Goal: Transaction & Acquisition: Download file/media

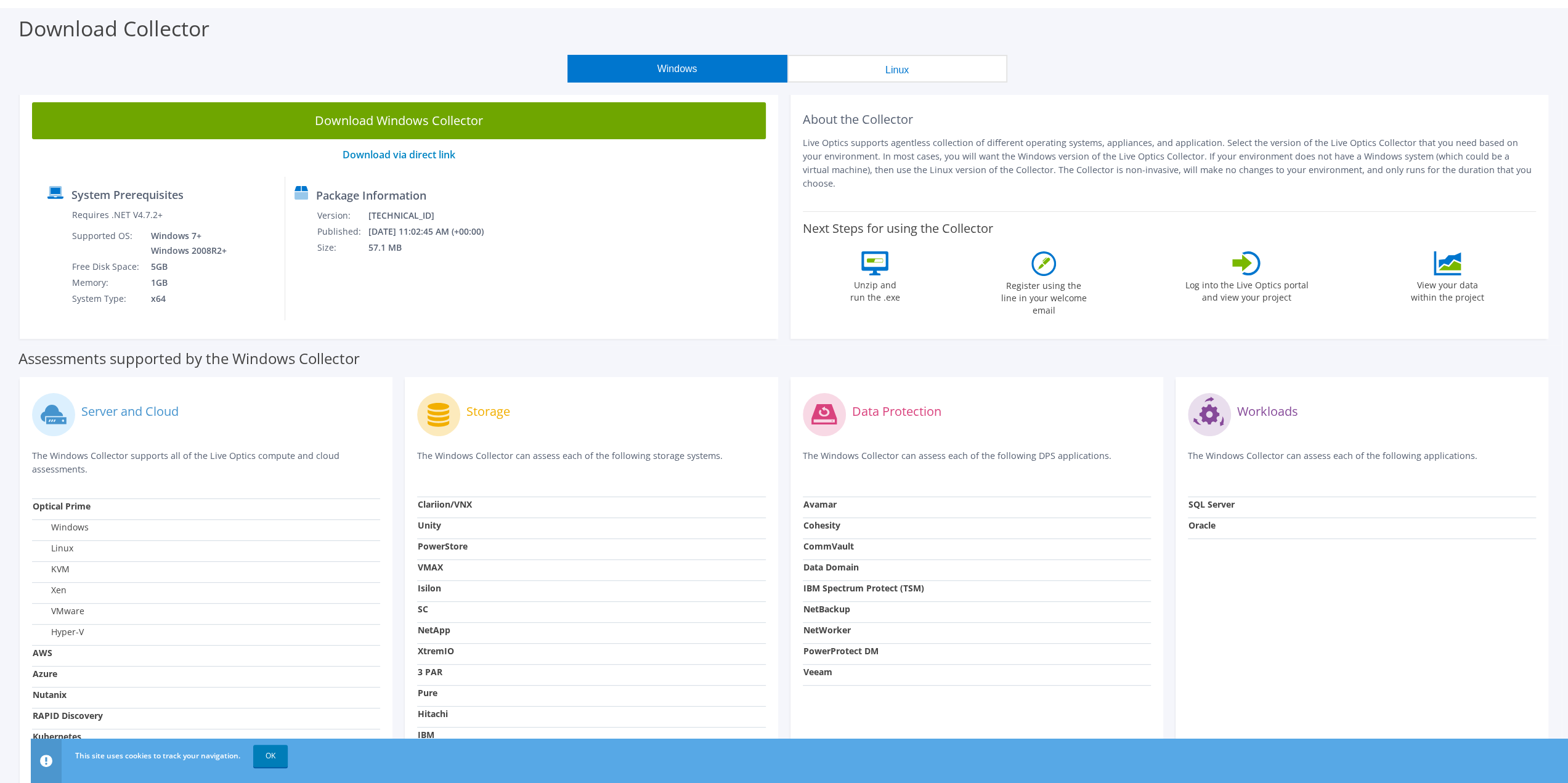
scroll to position [39, 0]
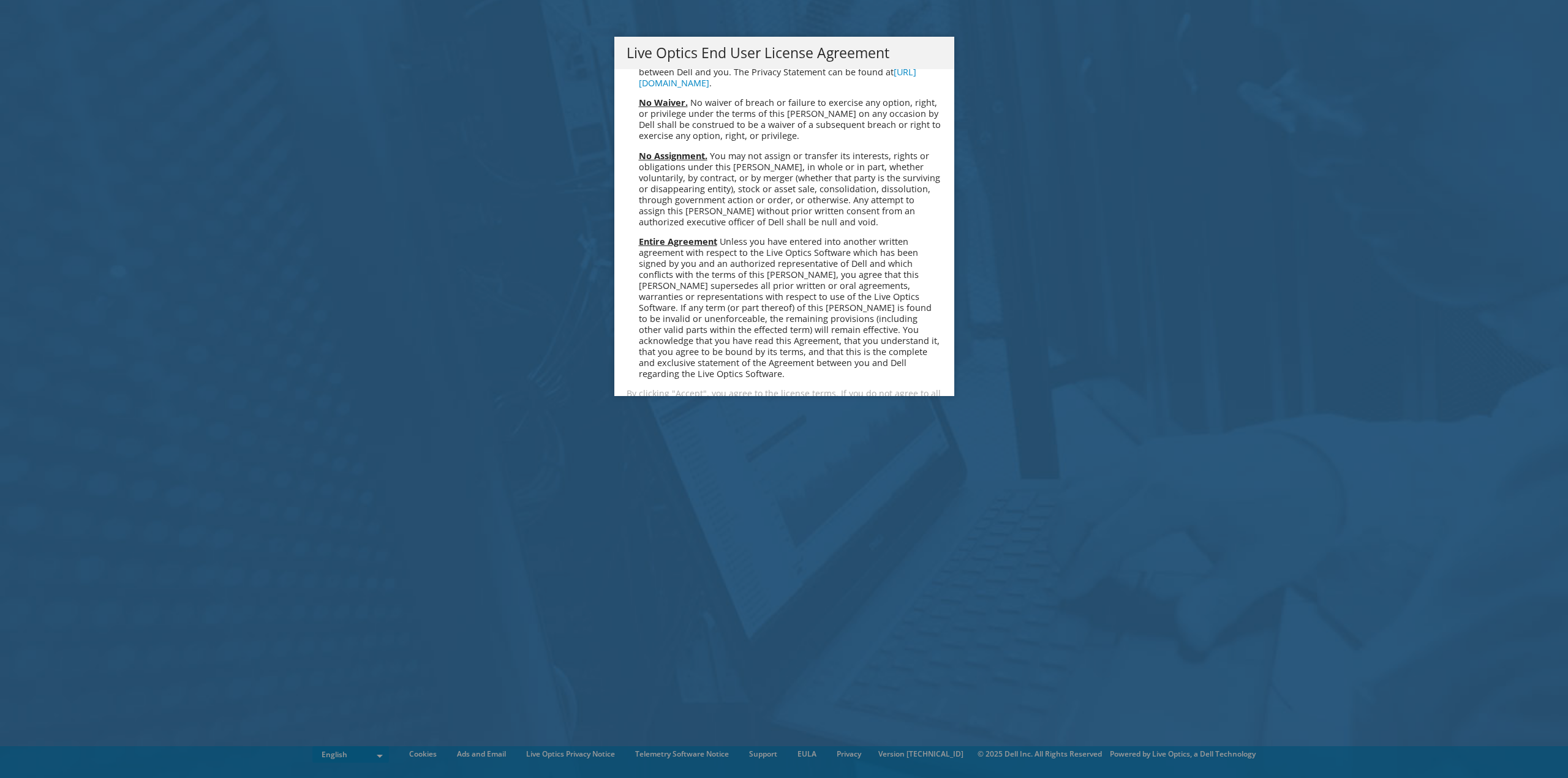
scroll to position [4629, 0]
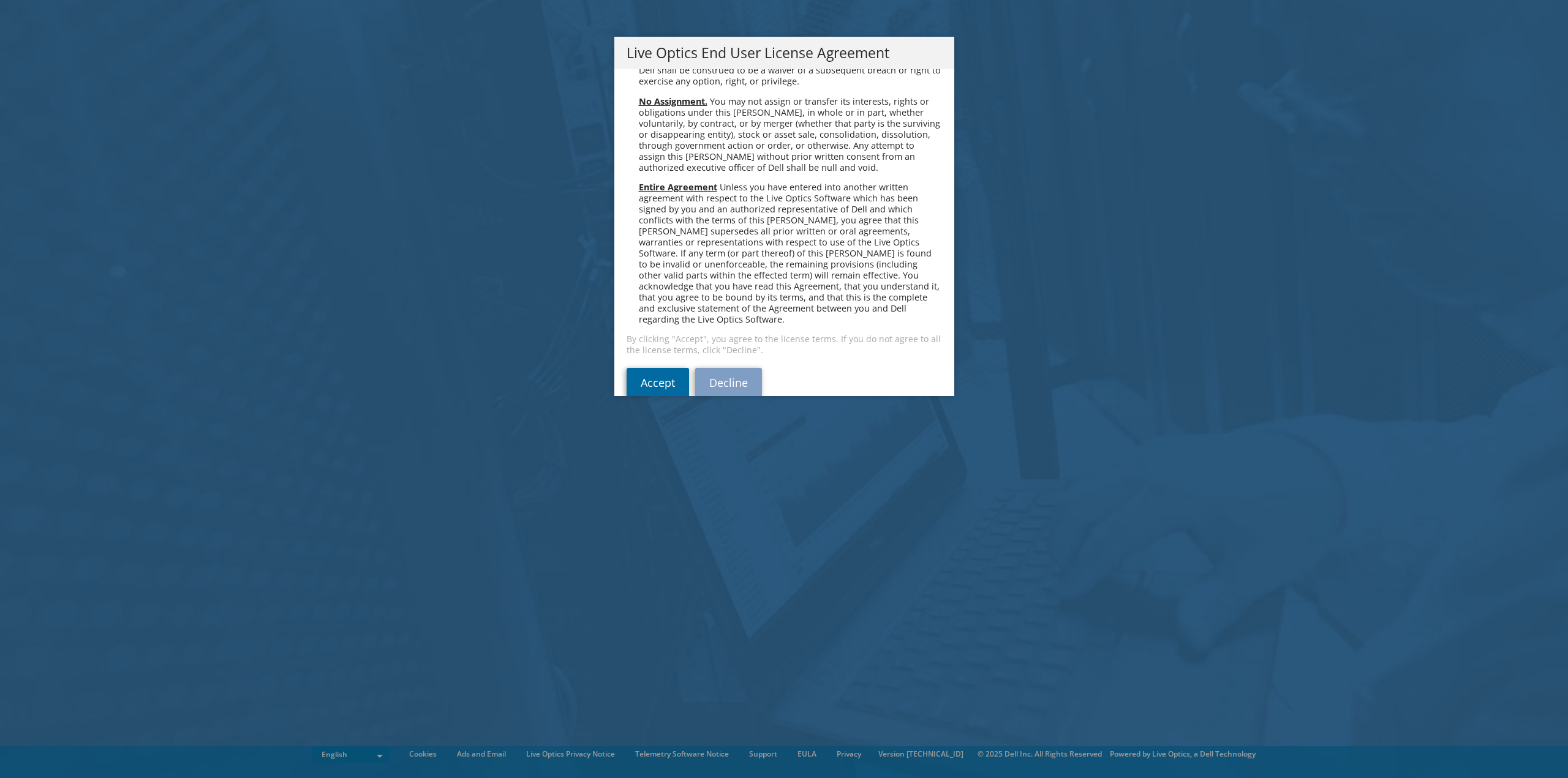
click at [654, 368] on link "Accept" at bounding box center [658, 383] width 63 height 29
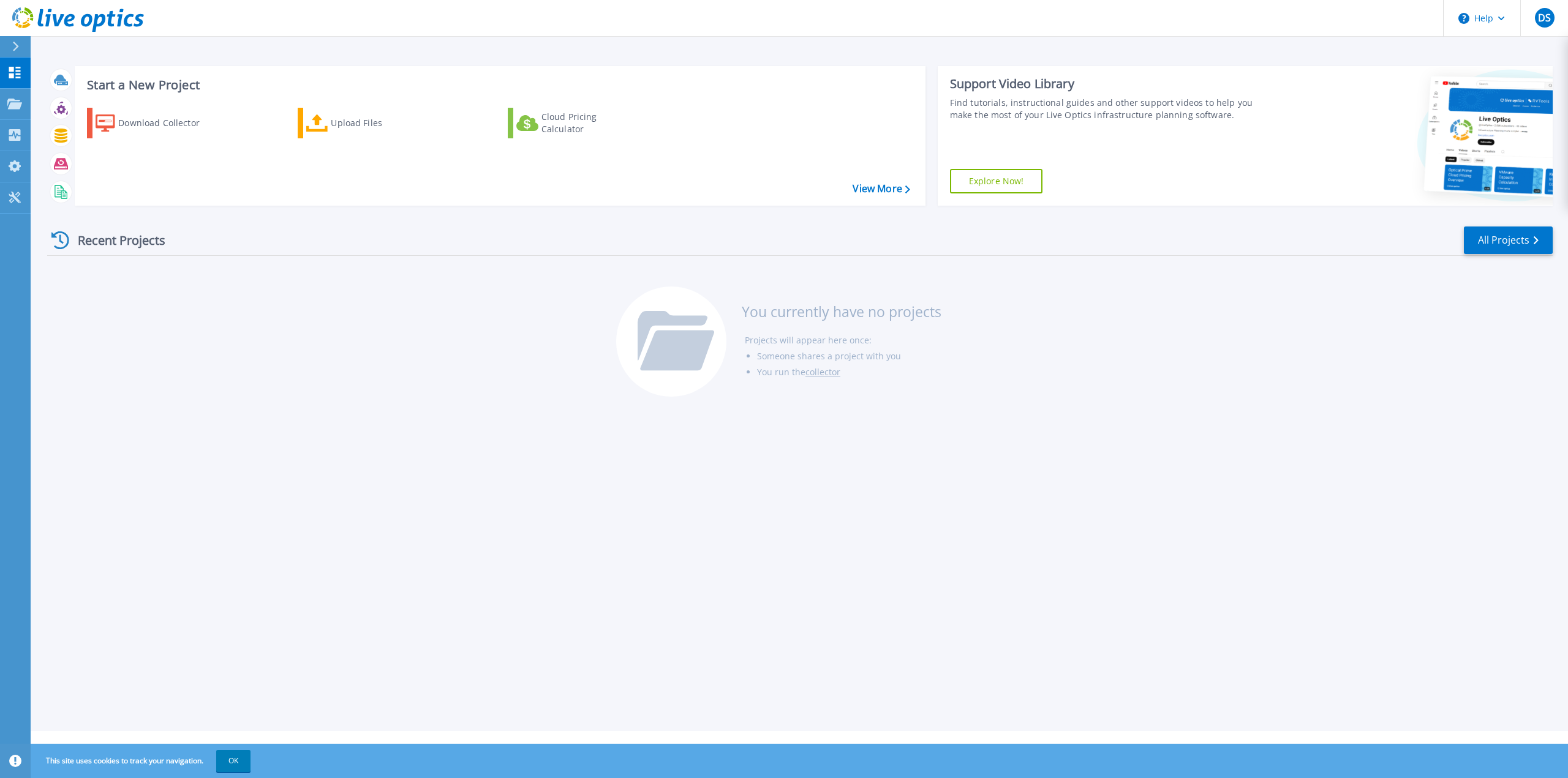
click at [205, 345] on div "Recent Projects All Projects You currently have no projects Projects will appea…" at bounding box center [799, 312] width 1505 height 193
click at [57, 138] on p "Collectors" at bounding box center [52, 135] width 41 height 32
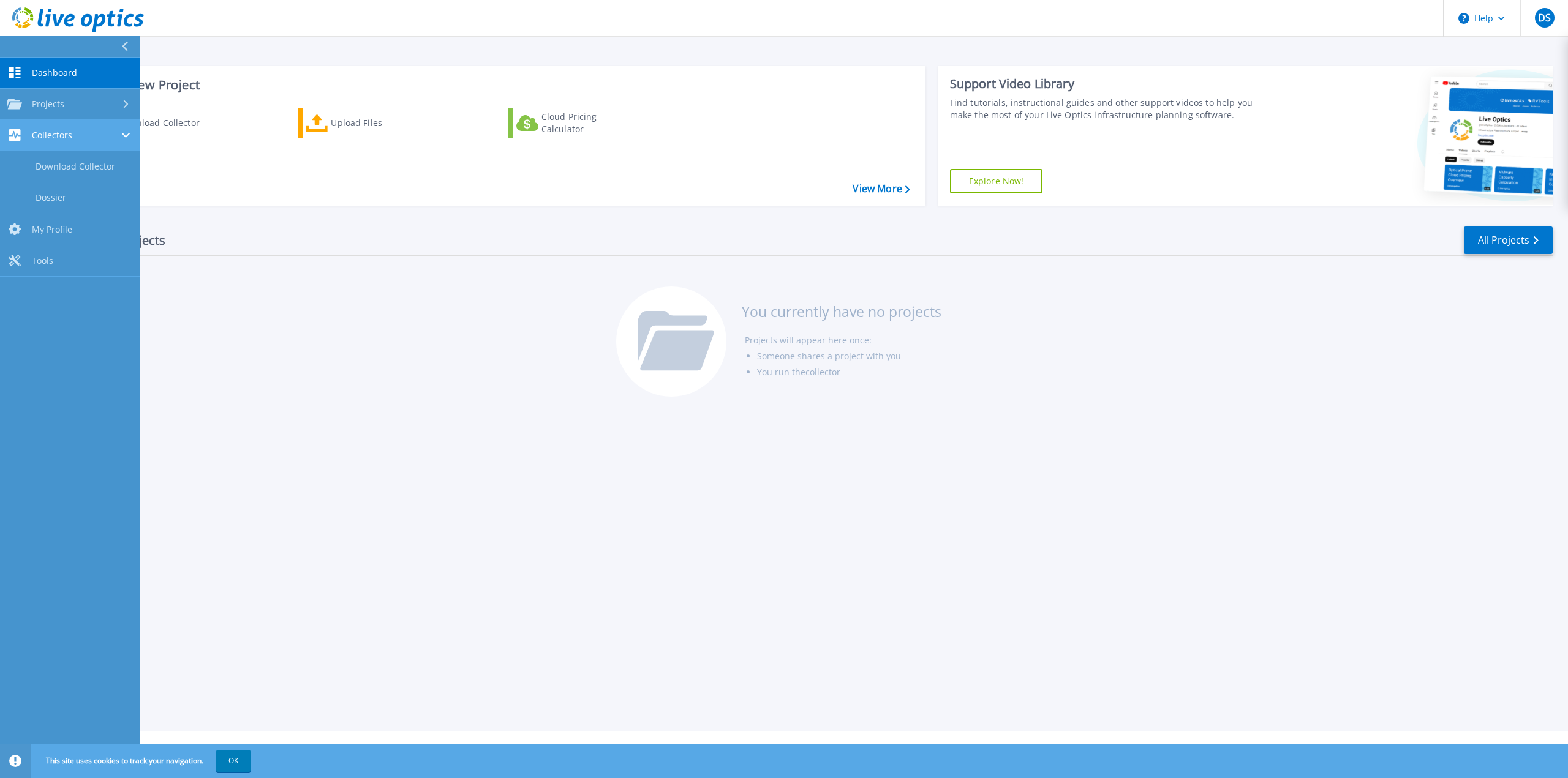
click at [114, 134] on div "Collectors" at bounding box center [69, 135] width 125 height 11
click at [55, 103] on span "Projects" at bounding box center [48, 104] width 33 height 11
click at [53, 74] on span "Dashboard" at bounding box center [55, 73] width 46 height 11
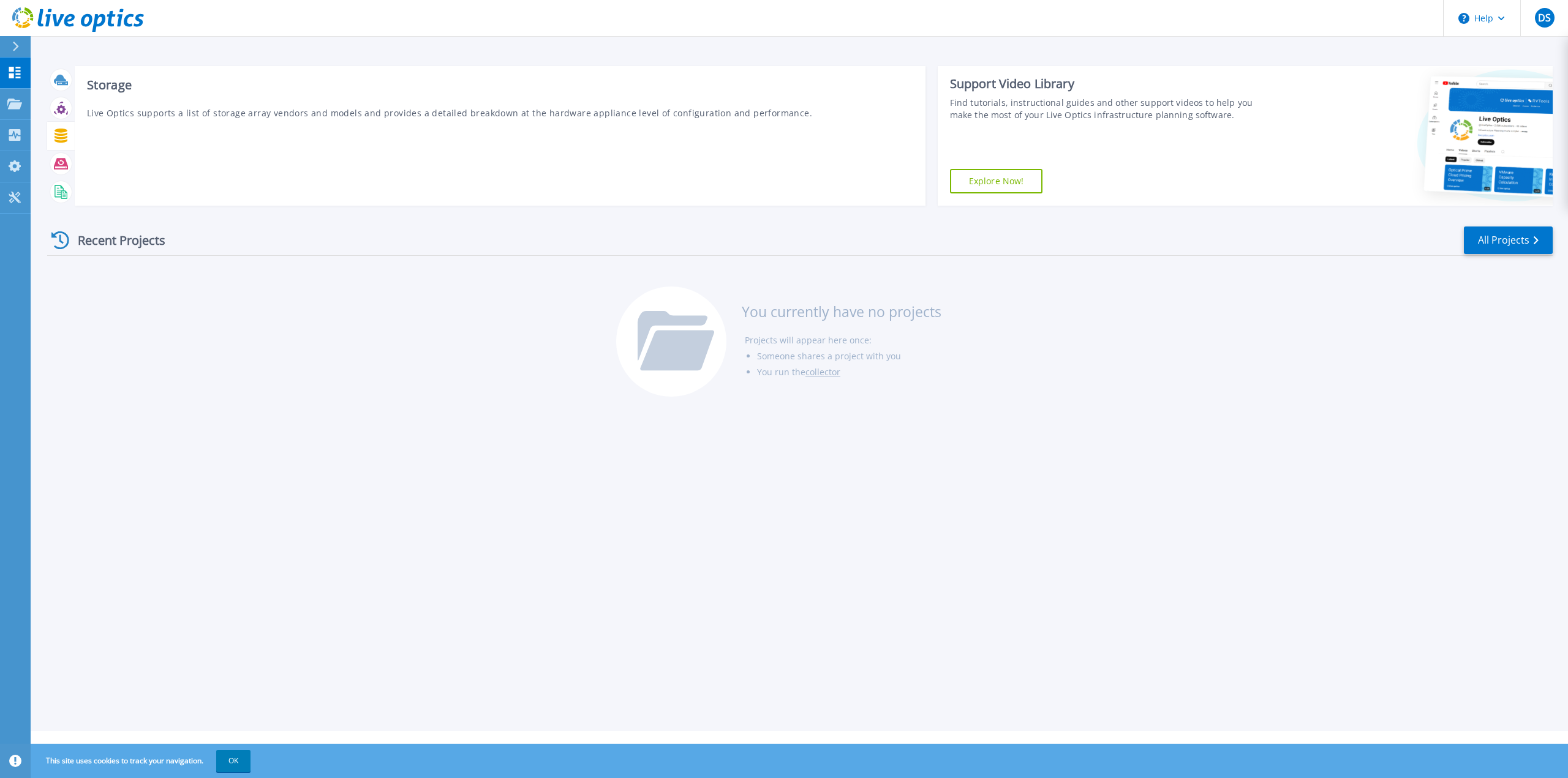
click at [62, 138] on icon at bounding box center [61, 135] width 13 height 14
click at [338, 415] on div "Start a New Project Download Collector Upload Files Cloud Pricing Calculator Vi…" at bounding box center [799, 365] width 1537 height 731
click at [62, 137] on p "Collectors" at bounding box center [52, 135] width 41 height 32
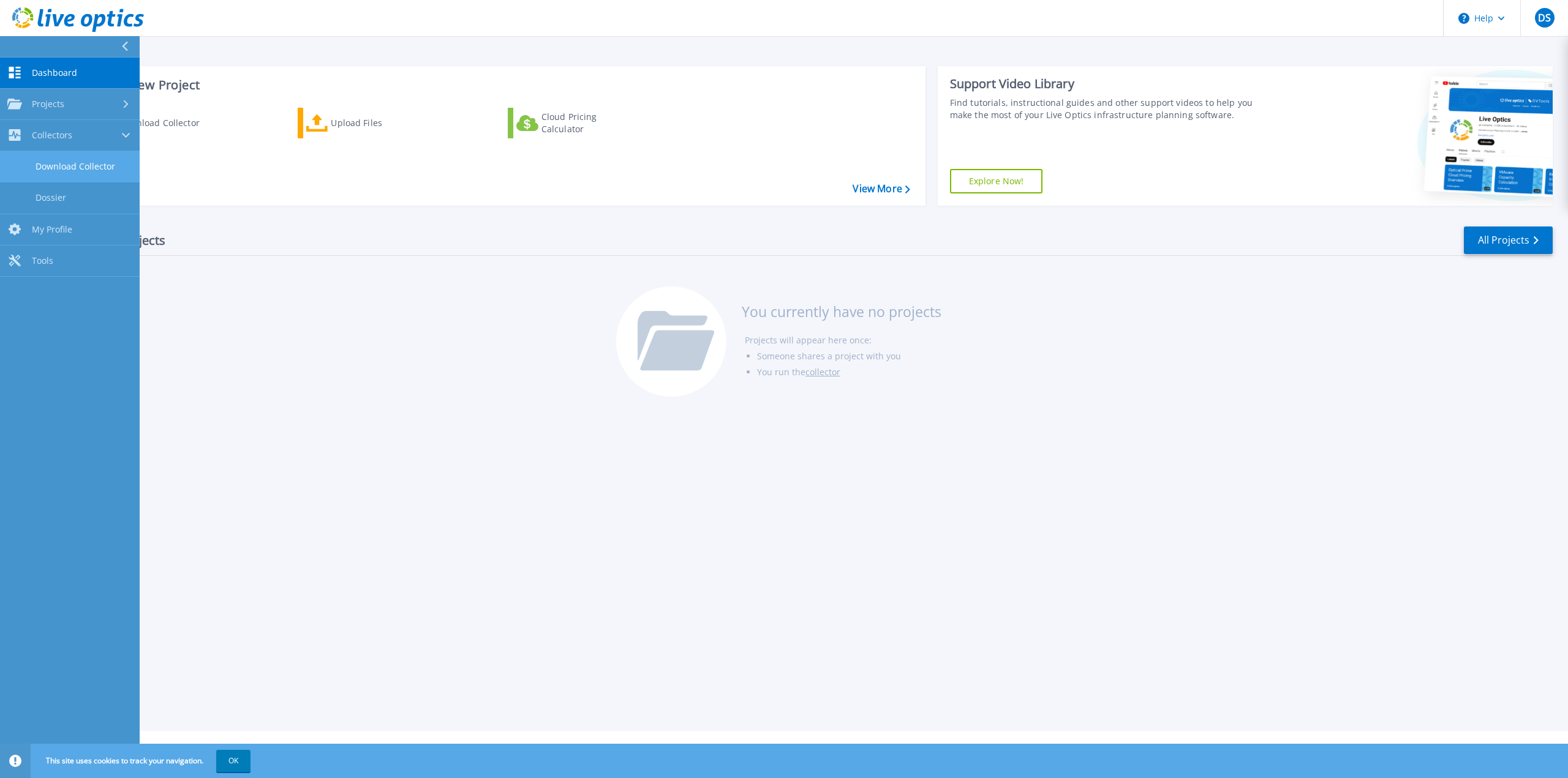
click at [92, 161] on link "Download Collector" at bounding box center [69, 167] width 139 height 31
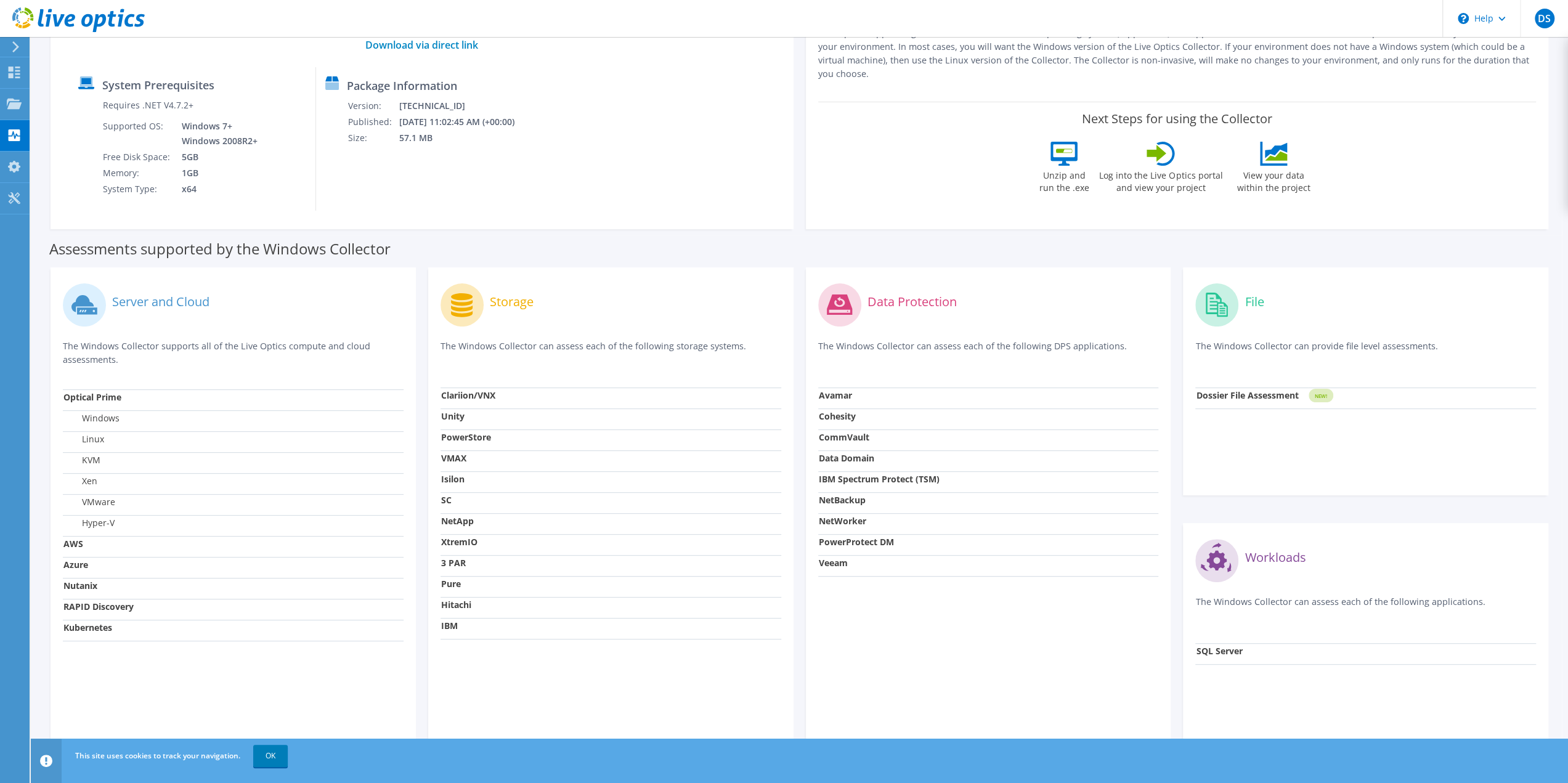
scroll to position [169, 0]
